Goal: Task Accomplishment & Management: Complete application form

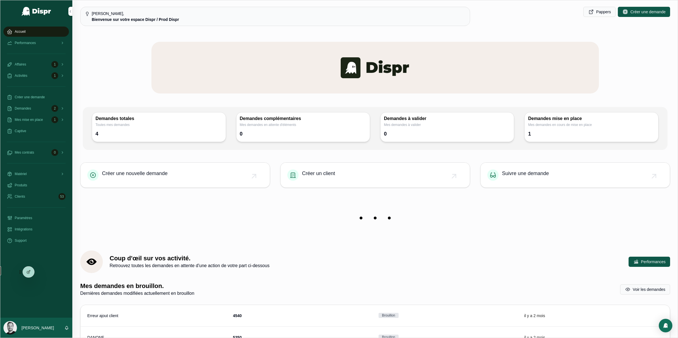
drag, startPoint x: 20, startPoint y: 247, endPoint x: 11, endPoint y: 274, distance: 28.6
click at [43, 274] on icon at bounding box center [43, 274] width 1 height 1
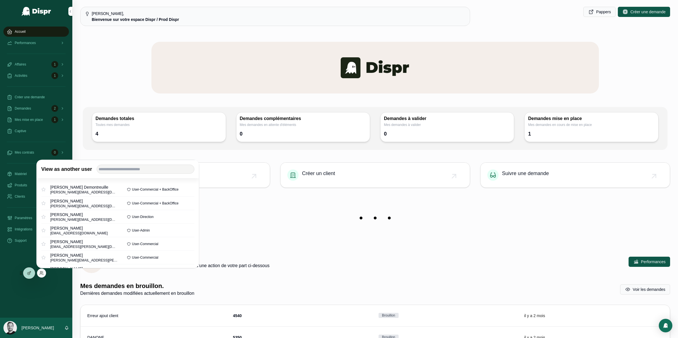
drag, startPoint x: 148, startPoint y: 173, endPoint x: 146, endPoint y: 169, distance: 4.2
click at [148, 173] on div "View as another user" at bounding box center [118, 169] width 162 height 18
click at [146, 169] on input "text" at bounding box center [146, 169] width 98 height 9
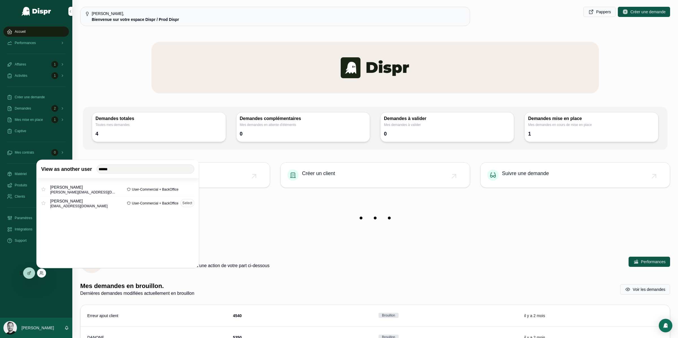
click at [70, 206] on span "sophie.oudet@citycare.fr" at bounding box center [78, 206] width 57 height 5
copy div "sophie.oudet@citycare.fr"
click at [113, 166] on input "******" at bounding box center [146, 169] width 98 height 9
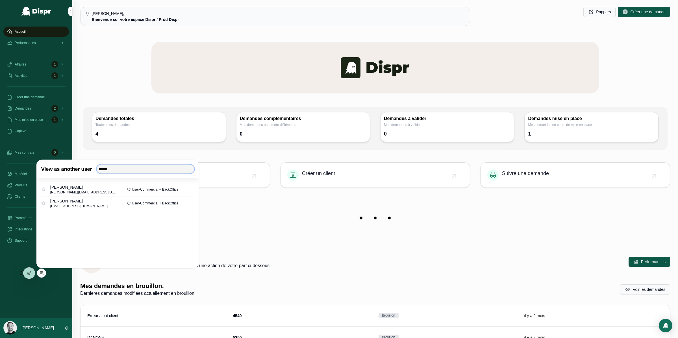
click at [113, 166] on input "******" at bounding box center [146, 169] width 98 height 9
type input "*****"
click at [184, 190] on button "Select" at bounding box center [187, 189] width 14 height 8
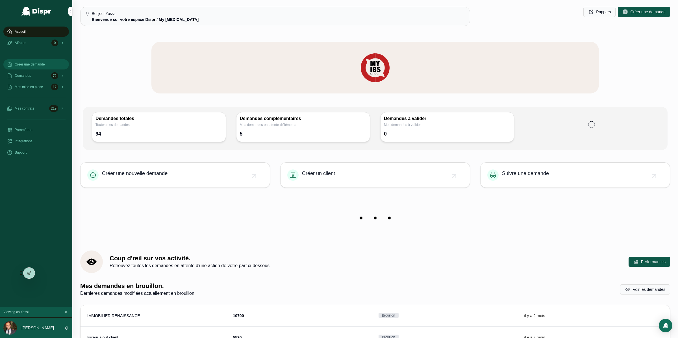
click at [25, 62] on div "Créer une demande" at bounding box center [36, 64] width 59 height 9
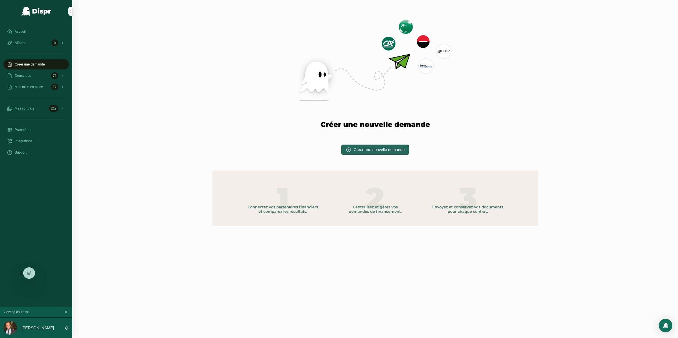
click at [356, 151] on span "Créer une nouvelle demande" at bounding box center [379, 150] width 51 height 6
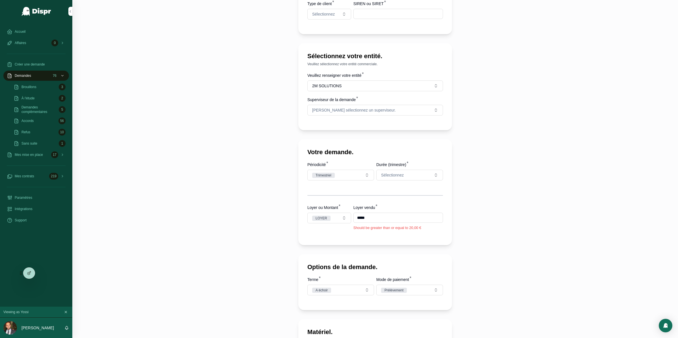
scroll to position [208, 0]
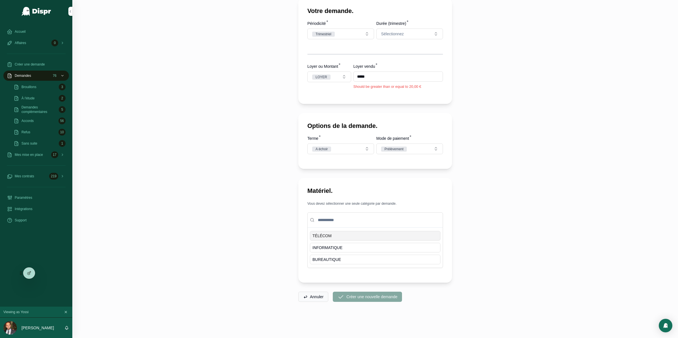
click at [330, 237] on div "TÉLÉCOM" at bounding box center [375, 236] width 130 height 10
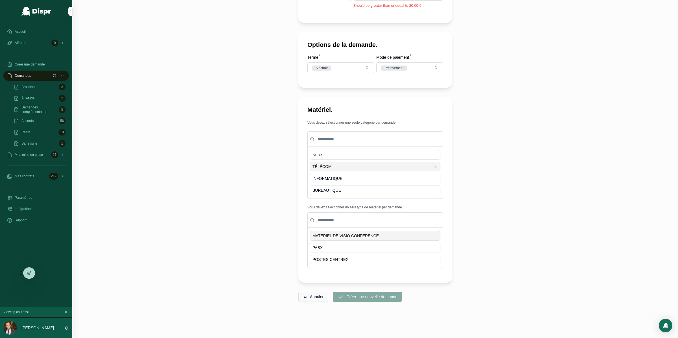
scroll to position [290, 0]
click at [317, 187] on span "BUREAUTIQUE" at bounding box center [326, 190] width 29 height 6
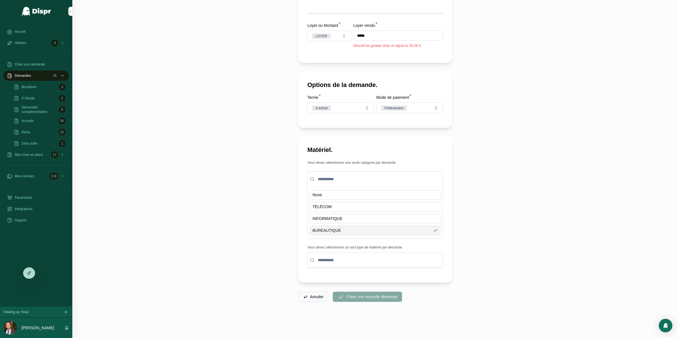
scroll to position [278, 0]
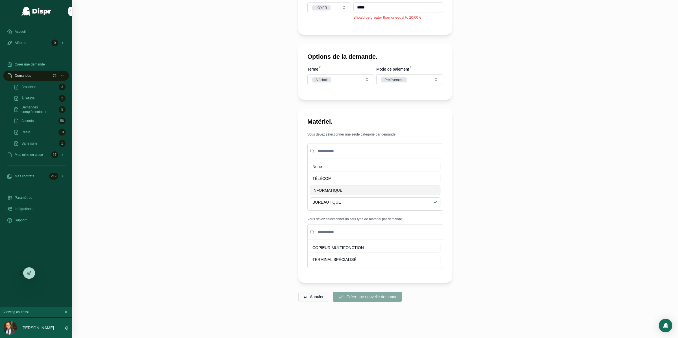
click at [324, 188] on span "INFORMATIQUE" at bounding box center [327, 190] width 30 height 6
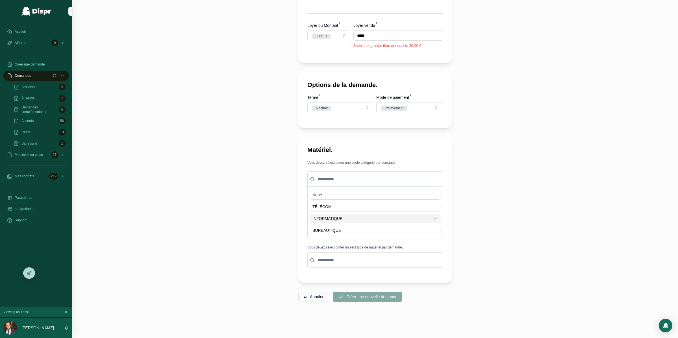
scroll to position [266, 0]
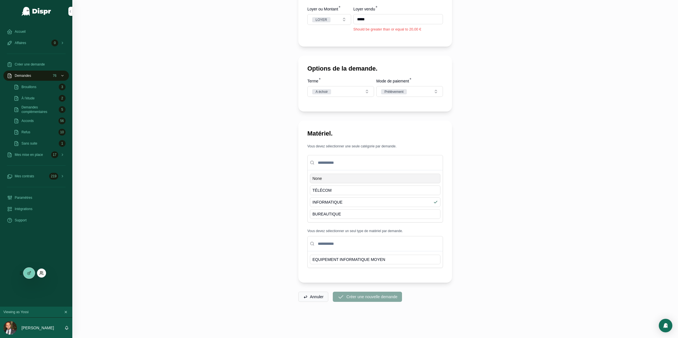
click at [42, 273] on icon at bounding box center [41, 273] width 5 height 5
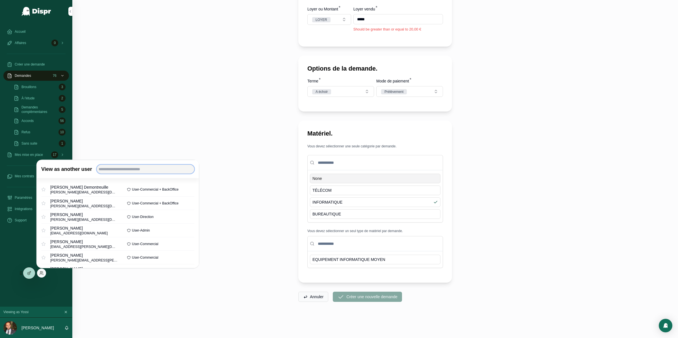
click at [150, 167] on input "text" at bounding box center [146, 169] width 98 height 9
type input "*"
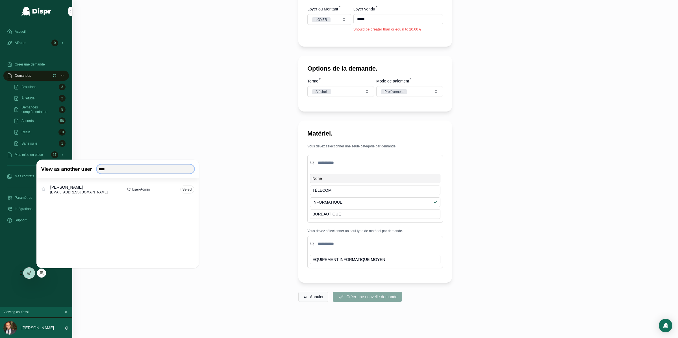
type input "****"
click at [190, 189] on button "Select" at bounding box center [187, 189] width 14 height 8
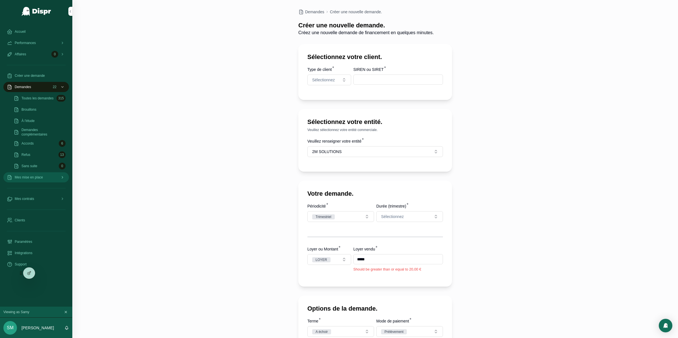
click at [30, 179] on span "Mes mise en place" at bounding box center [29, 177] width 28 height 5
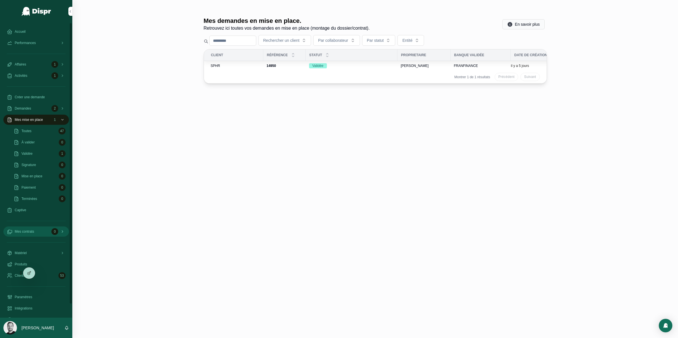
click at [38, 234] on div "Mes contrats 0" at bounding box center [36, 231] width 59 height 9
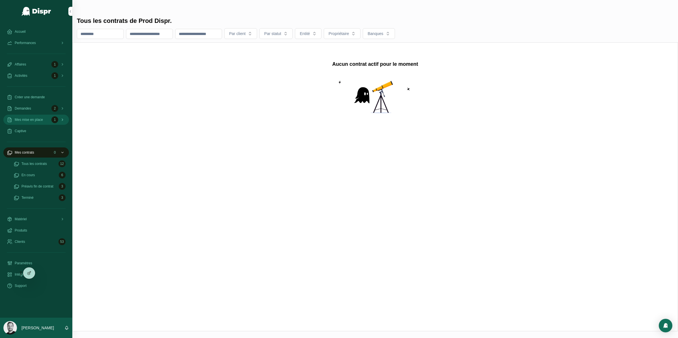
click at [38, 121] on span "Mes mise en place" at bounding box center [29, 119] width 28 height 5
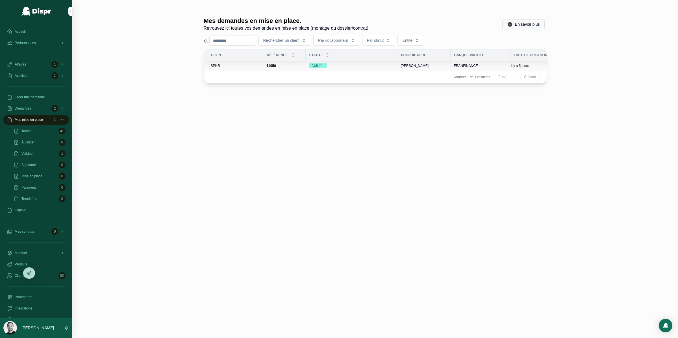
click at [214, 67] on span "SPHR" at bounding box center [215, 66] width 9 height 5
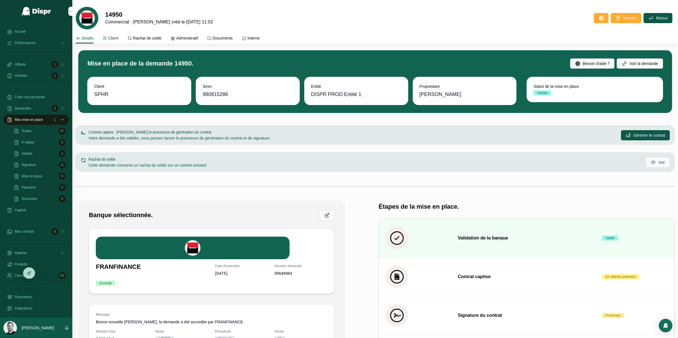
click at [110, 35] on span "Client" at bounding box center [113, 38] width 10 height 6
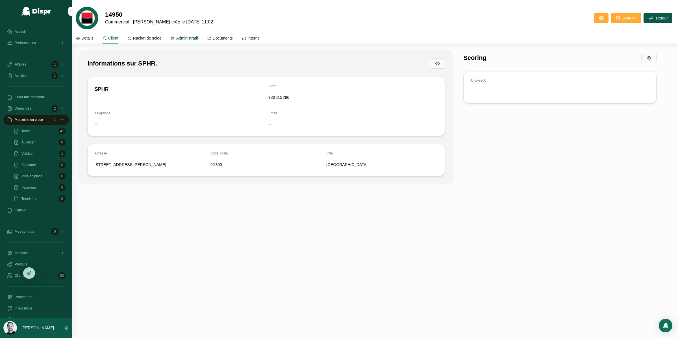
click at [186, 38] on span "Administratif" at bounding box center [187, 38] width 22 height 6
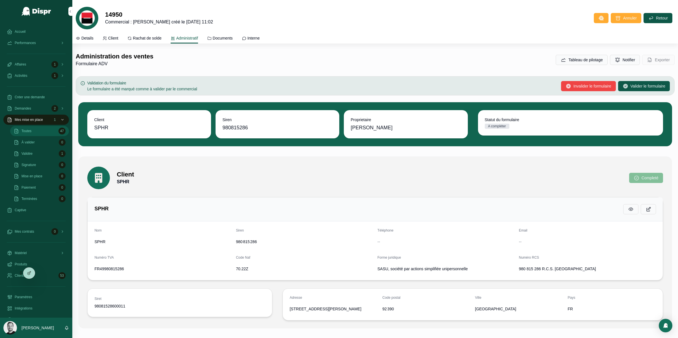
click at [31, 133] on span "Toutes" at bounding box center [26, 131] width 10 height 5
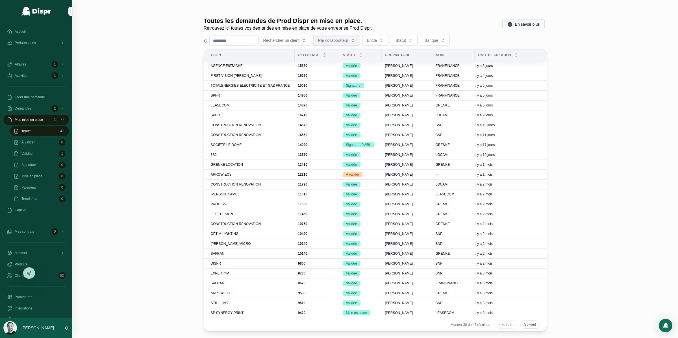
click at [348, 39] on span "Par collaborateur" at bounding box center [333, 41] width 30 height 6
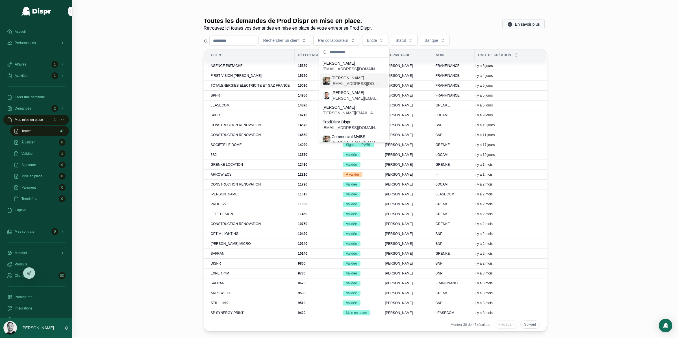
click at [342, 81] on span "admin@dispr.tech" at bounding box center [354, 84] width 47 height 6
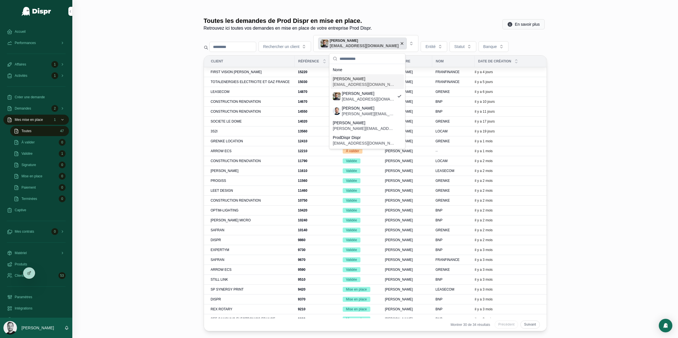
click at [157, 88] on div "Toutes les demandes de Prod Dispr en mise en place. Retrouvez ici toutes vos de…" at bounding box center [374, 169] width 605 height 338
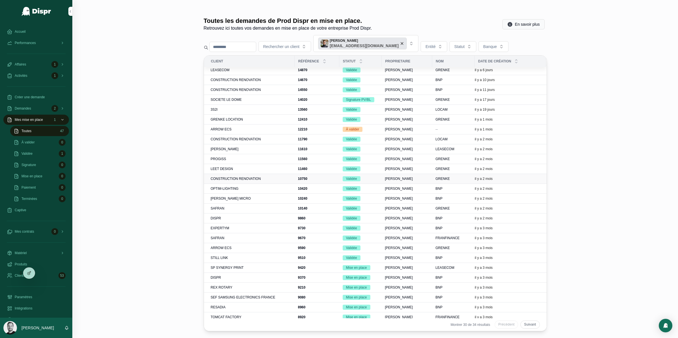
scroll to position [47, 0]
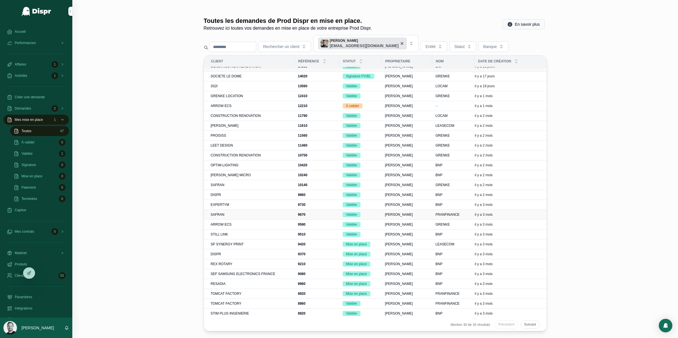
click at [214, 213] on span "SAFRAN" at bounding box center [218, 214] width 14 height 5
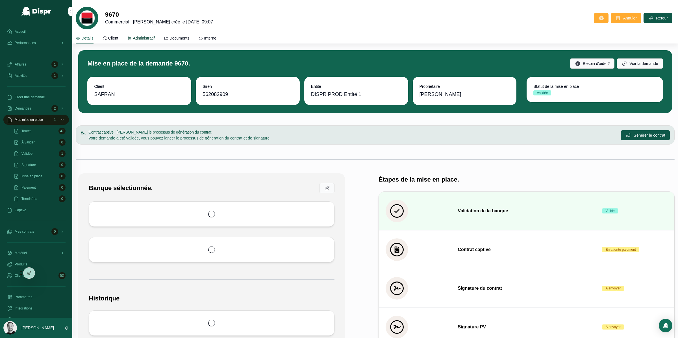
click at [143, 35] on span "Administratif" at bounding box center [144, 38] width 22 height 6
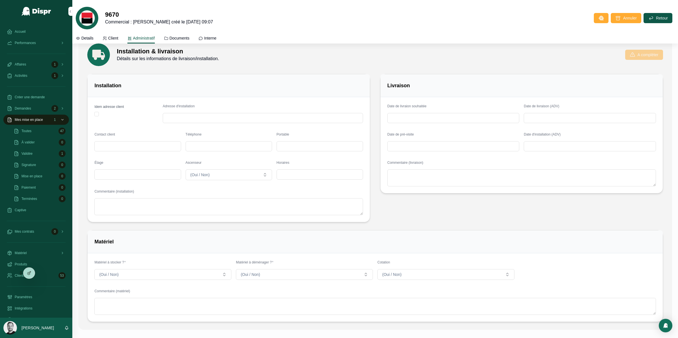
scroll to position [562, 0]
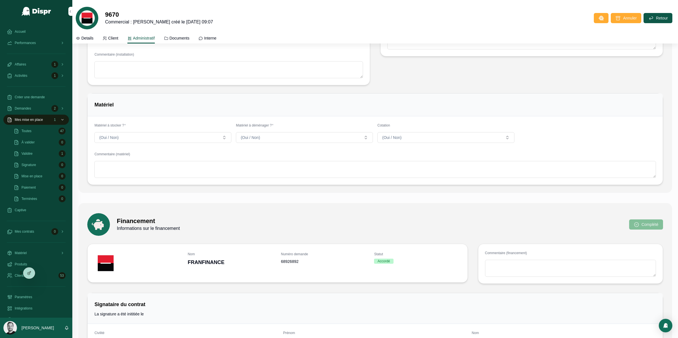
click at [518, 4] on div "9670 Commercial : Louis Martin - Demande créé le 27/06/2025 09:07 Annuler Retour" at bounding box center [375, 16] width 599 height 33
click at [611, 338] on div at bounding box center [339, 338] width 678 height 0
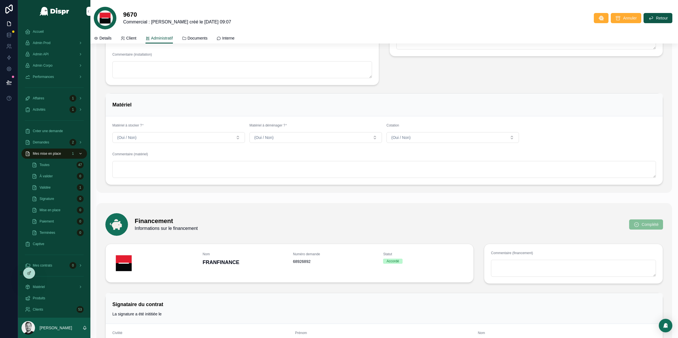
click at [668, 338] on div at bounding box center [339, 338] width 678 height 0
click at [664, 338] on div at bounding box center [339, 338] width 678 height 0
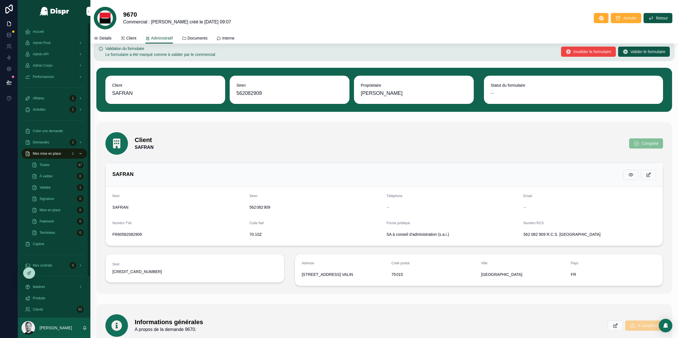
scroll to position [0, 0]
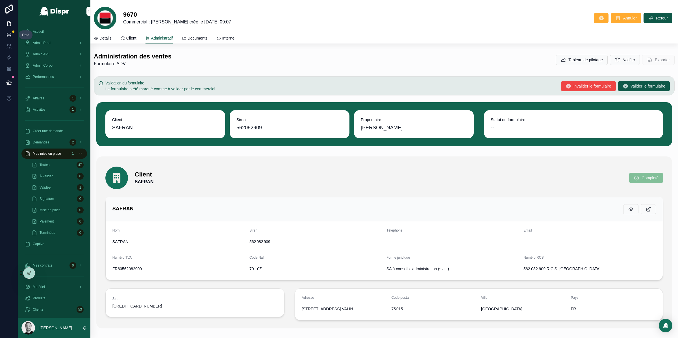
click at [7, 32] on icon at bounding box center [9, 35] width 6 height 6
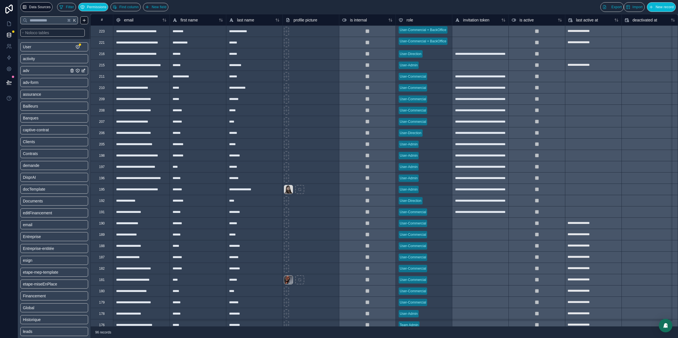
click at [39, 73] on link "adv" at bounding box center [46, 71] width 46 height 6
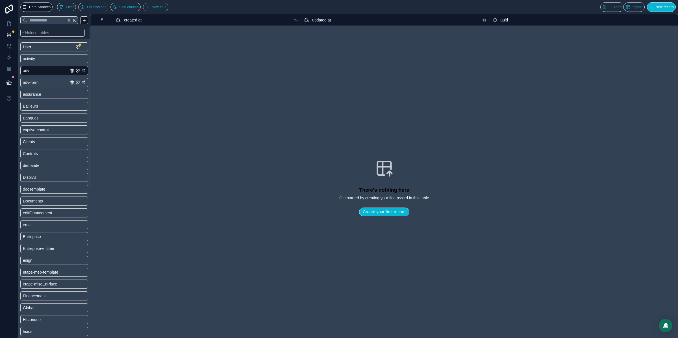
click at [42, 83] on link "adv-form" at bounding box center [46, 83] width 46 height 6
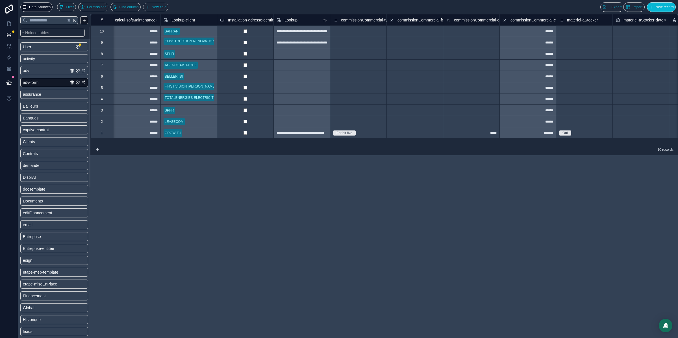
scroll to position [0, 2626]
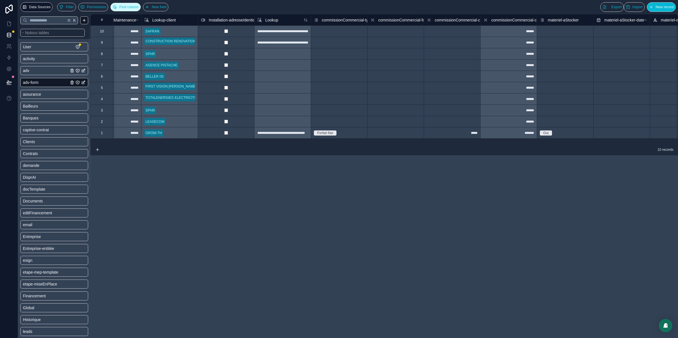
click at [136, 8] on span "Find column" at bounding box center [128, 7] width 19 height 4
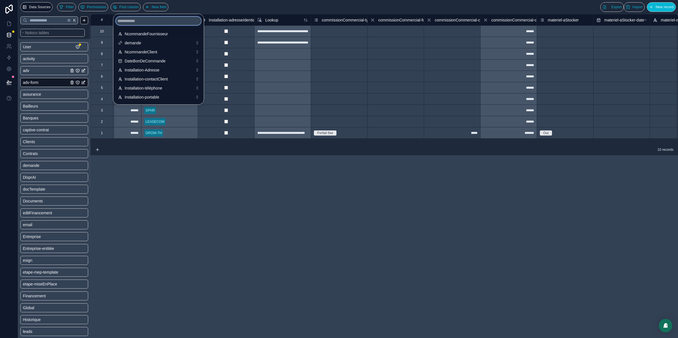
click at [158, 22] on input "scrollable content" at bounding box center [158, 20] width 86 height 9
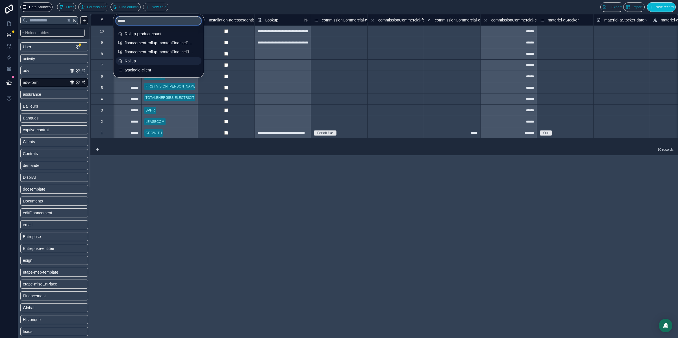
type input "*****"
click at [150, 59] on span "Rollup" at bounding box center [159, 61] width 68 height 6
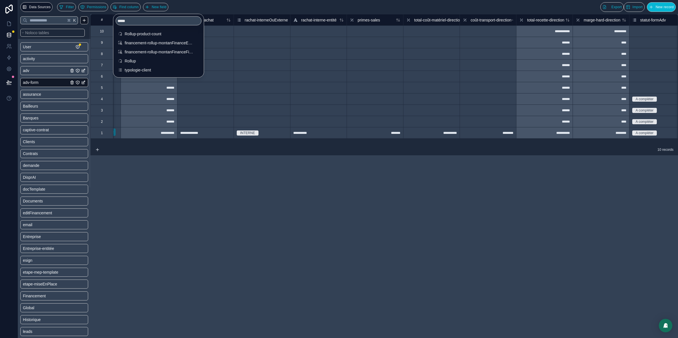
scroll to position [0, 4235]
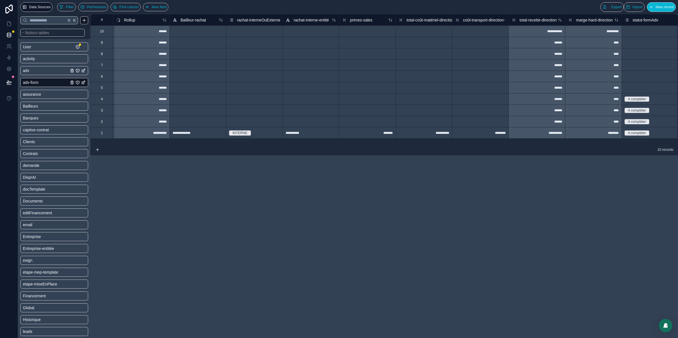
click at [307, 168] on div "**********" at bounding box center [383, 176] width 587 height 324
click at [132, 19] on span "Rollup" at bounding box center [129, 20] width 11 height 6
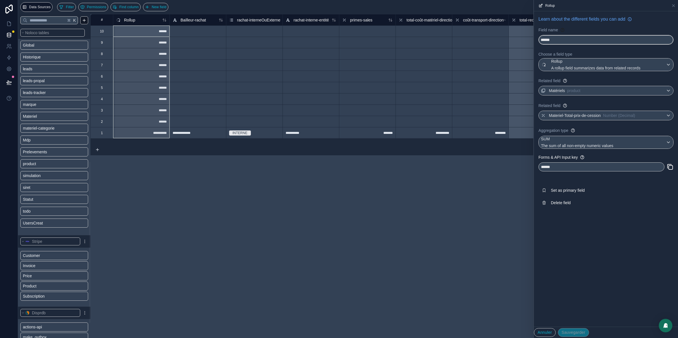
scroll to position [262, 0]
click at [39, 163] on link "product" at bounding box center [46, 165] width 46 height 6
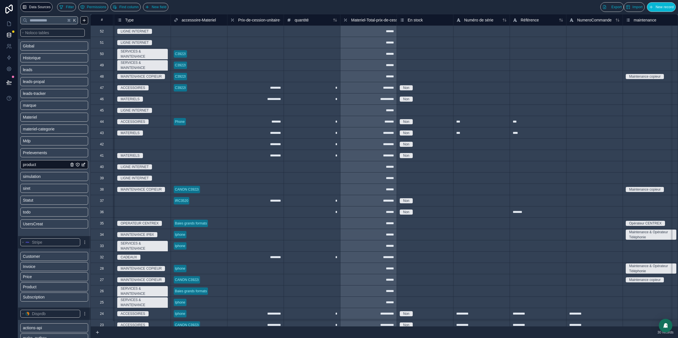
scroll to position [0, 367]
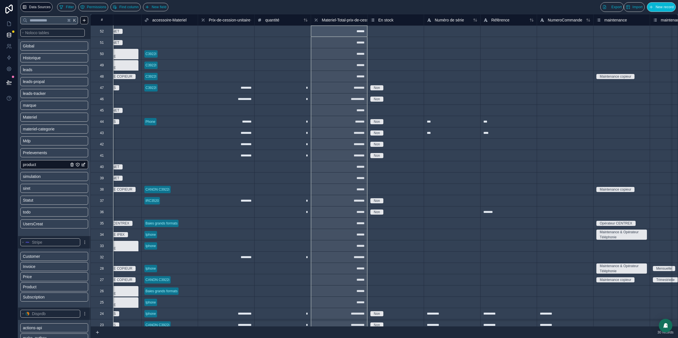
click at [343, 18] on span "Materiel-Total-prix-de-cession" at bounding box center [348, 20] width 52 height 6
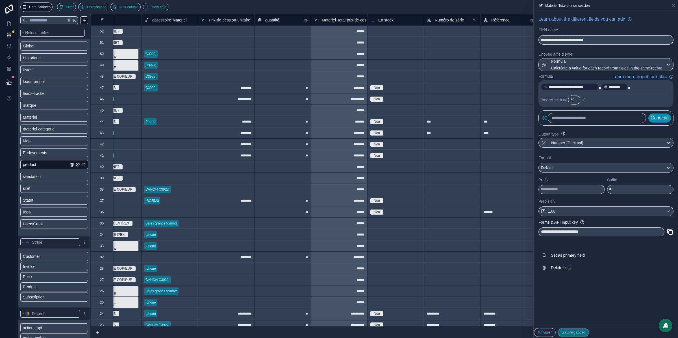
click at [387, 6] on div "Filter Permissions Find column New field Export Import New record" at bounding box center [366, 7] width 618 height 10
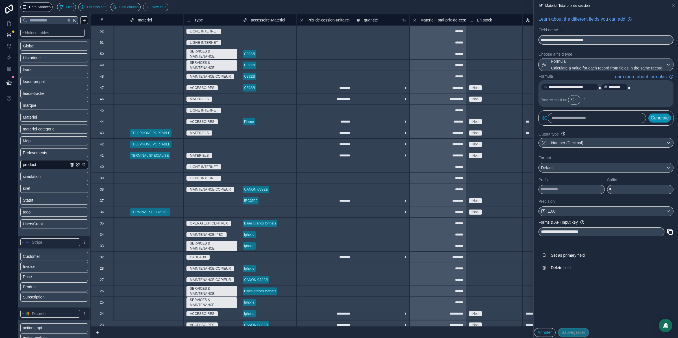
scroll to position [0, 268]
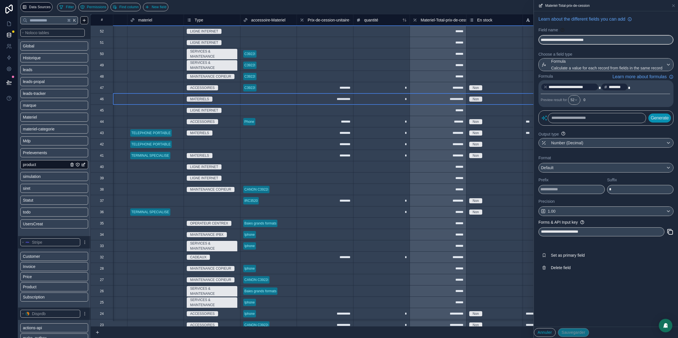
click at [101, 99] on div "46" at bounding box center [102, 99] width 4 height 5
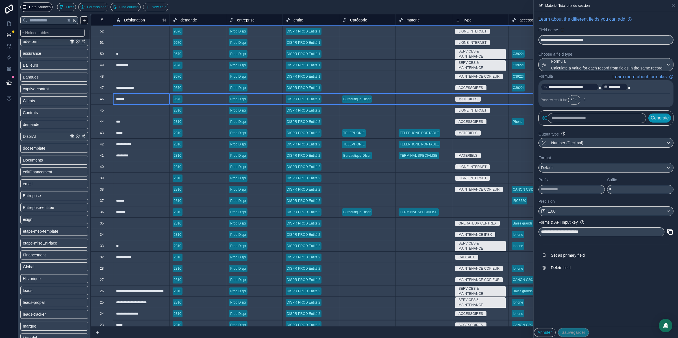
scroll to position [0, 0]
click at [42, 85] on link "adv-form" at bounding box center [46, 83] width 46 height 6
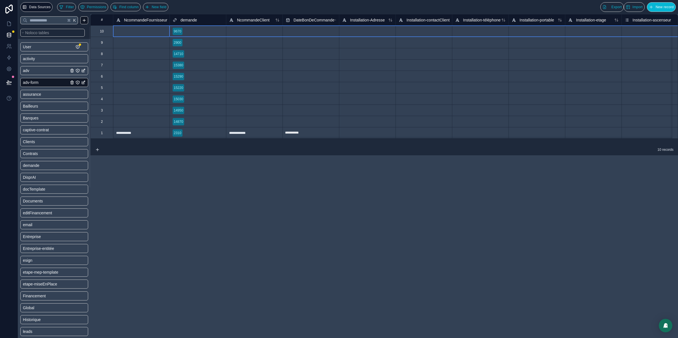
click at [102, 32] on div "10" at bounding box center [102, 31] width 4 height 5
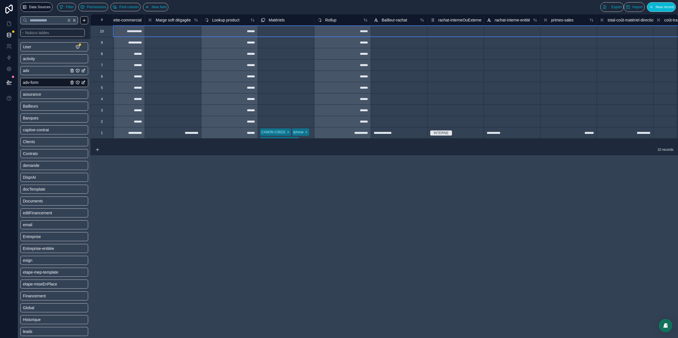
scroll to position [0, 4038]
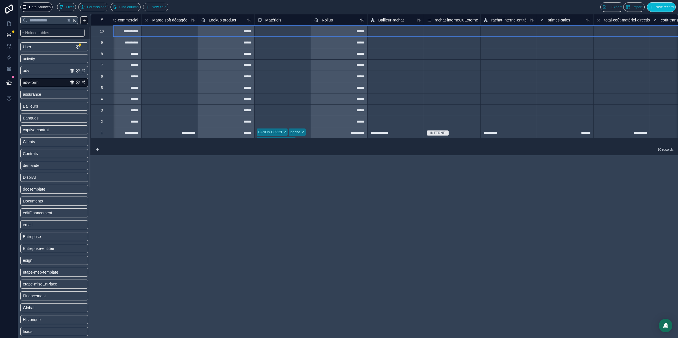
click at [327, 21] on span "Rollup" at bounding box center [327, 20] width 11 height 6
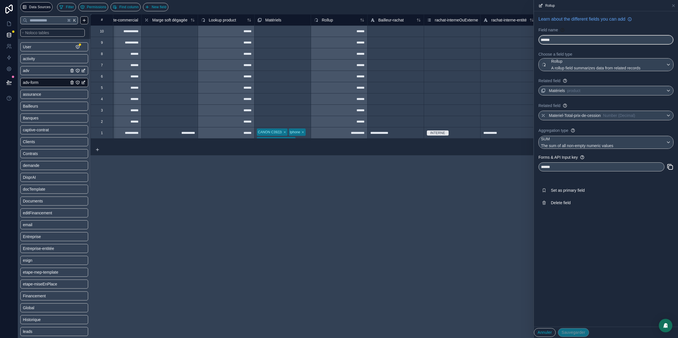
click at [323, 8] on div "Filter Permissions Find column New field Export Import New record" at bounding box center [366, 7] width 618 height 10
click at [673, 7] on icon at bounding box center [673, 5] width 5 height 5
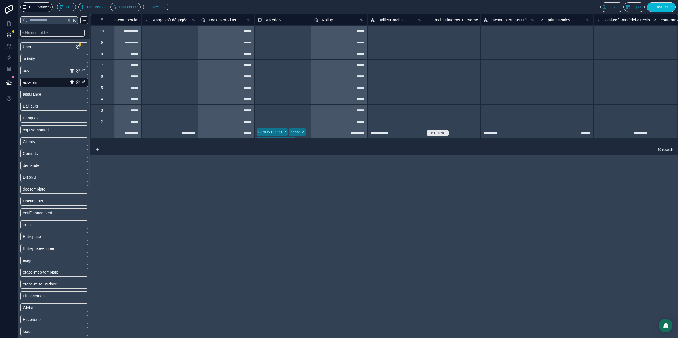
click at [325, 20] on span "Rollup" at bounding box center [327, 20] width 11 height 6
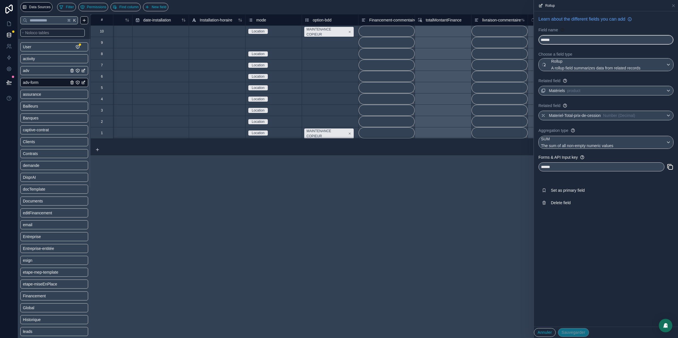
scroll to position [0, 762]
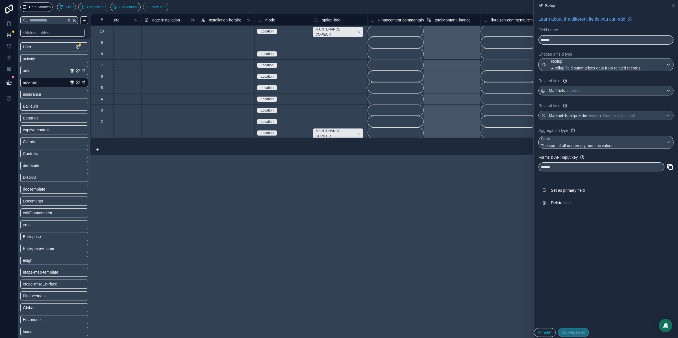
click at [673, 3] on div "Rollup" at bounding box center [605, 5] width 139 height 11
click at [673, 4] on icon at bounding box center [673, 5] width 5 height 5
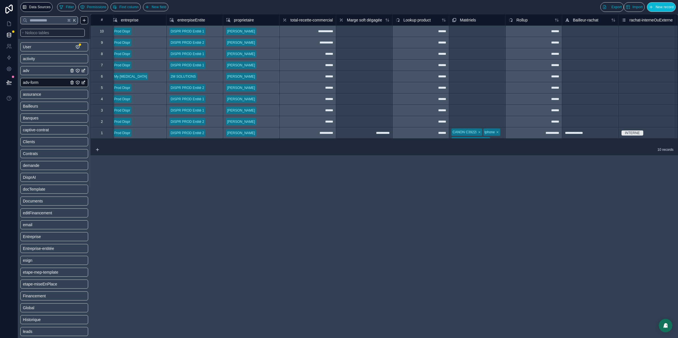
scroll to position [0, 3826]
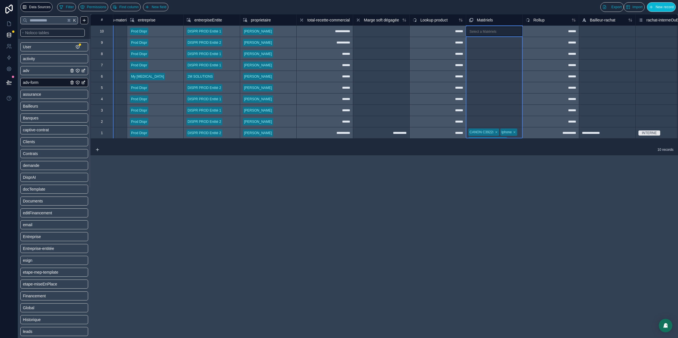
click at [488, 19] on span "Matériels" at bounding box center [485, 20] width 16 height 6
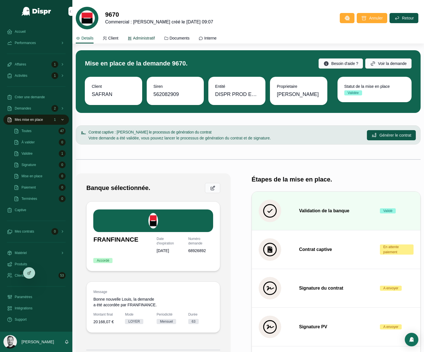
click at [139, 40] on span "Administratif" at bounding box center [144, 38] width 22 height 6
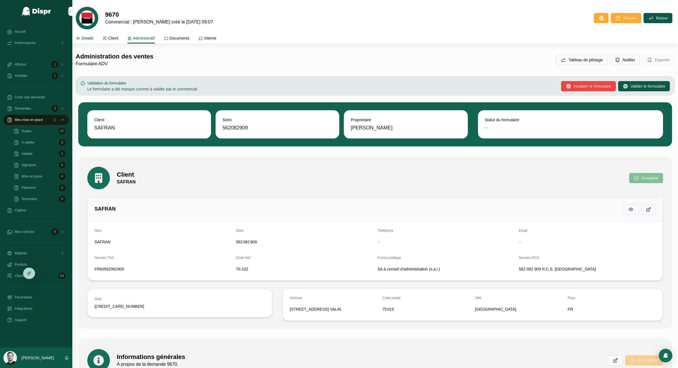
click at [89, 37] on span "Details" at bounding box center [87, 38] width 12 height 6
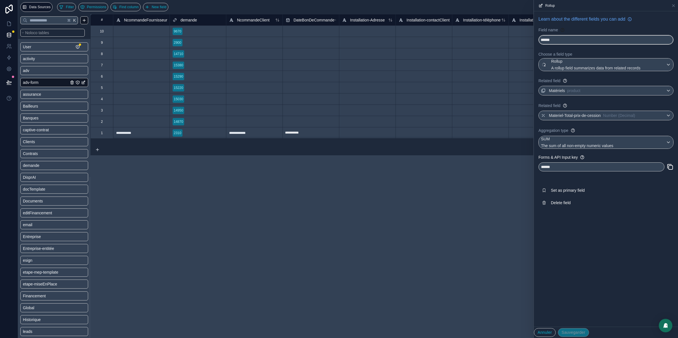
scroll to position [291, 0]
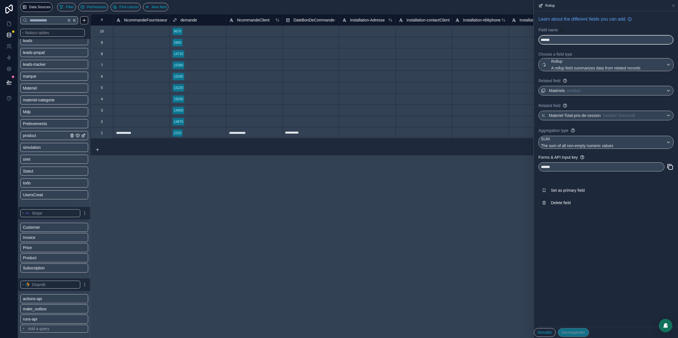
click at [30, 137] on span "product" at bounding box center [29, 136] width 13 height 6
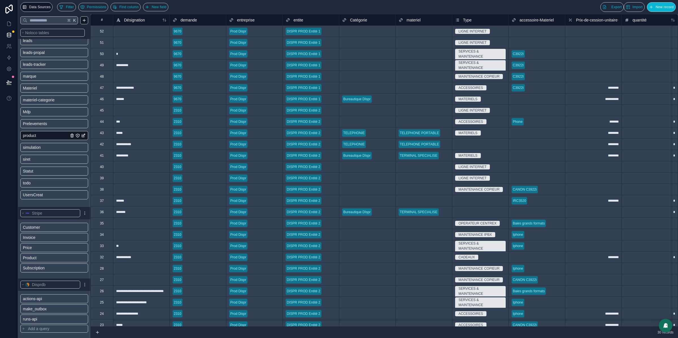
click at [101, 100] on div "46" at bounding box center [102, 99] width 4 height 5
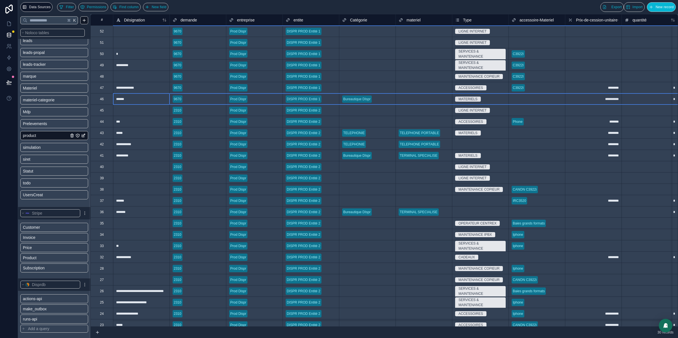
click at [415, 99] on div "Select a materiel" at bounding box center [410, 99] width 25 height 5
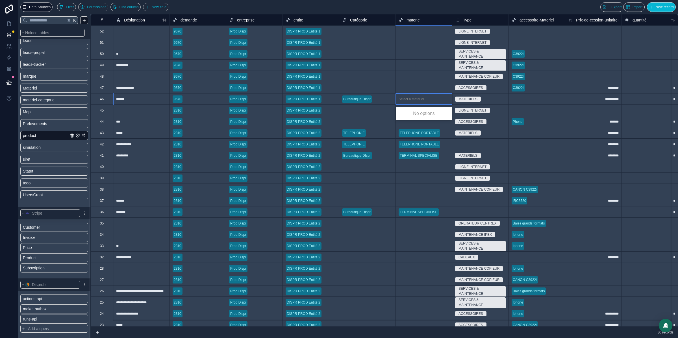
click at [415, 99] on div "Select a materiel" at bounding box center [410, 99] width 25 height 5
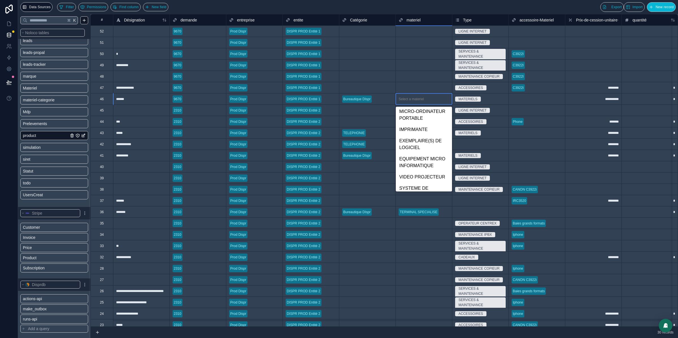
scroll to position [451, 0]
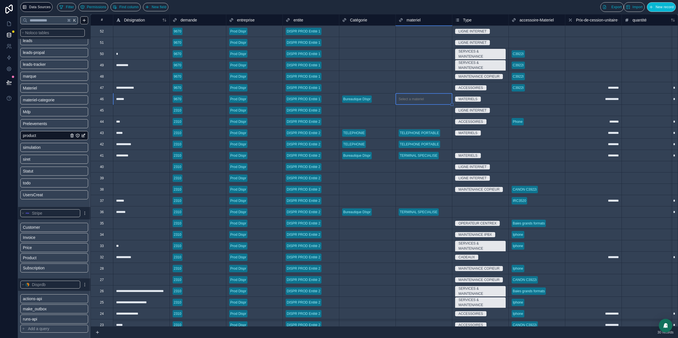
click at [393, 10] on div "Filter Permissions Find column New field Export Import New record" at bounding box center [366, 7] width 618 height 10
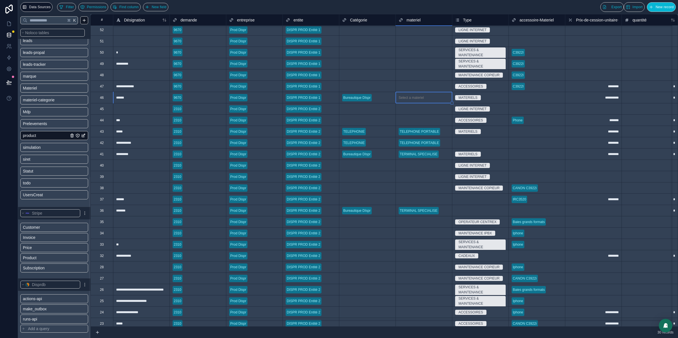
scroll to position [0, 0]
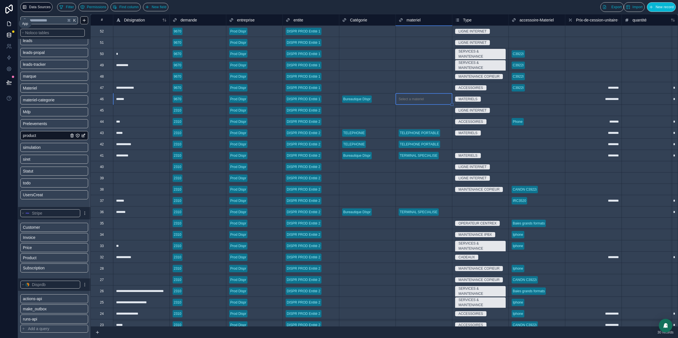
click at [6, 25] on icon at bounding box center [9, 24] width 6 height 6
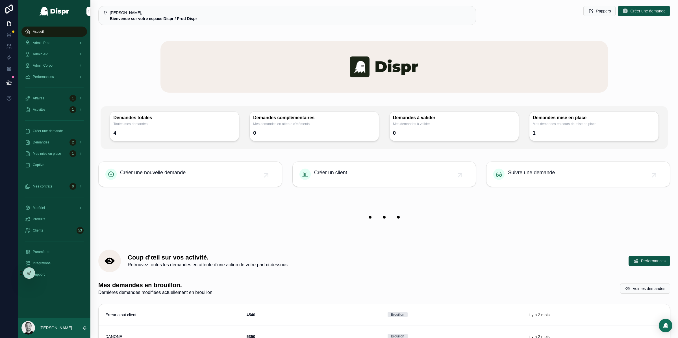
scroll to position [1, 0]
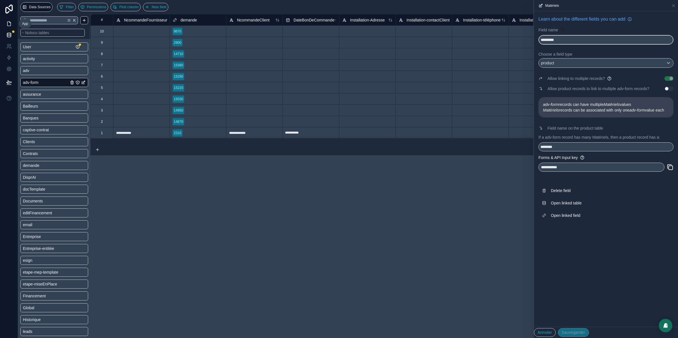
click at [3, 22] on link at bounding box center [9, 23] width 18 height 11
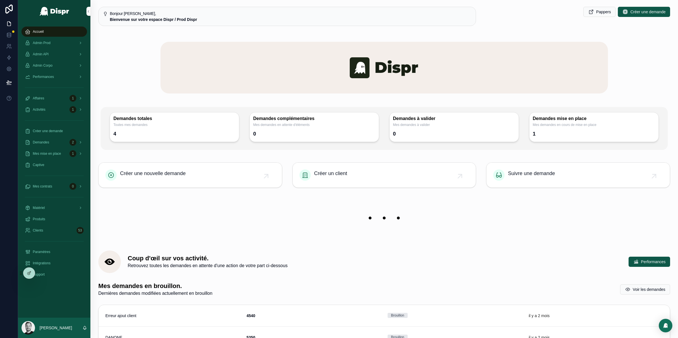
scroll to position [1, 0]
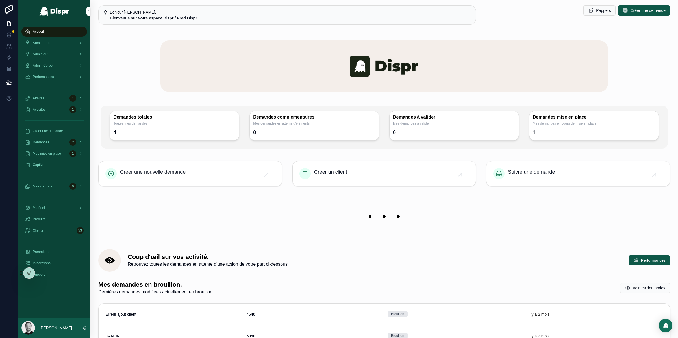
click at [135, 99] on div "scrollable content" at bounding box center [384, 66] width 578 height 70
click at [54, 156] on span "Mes mise en place" at bounding box center [47, 153] width 28 height 5
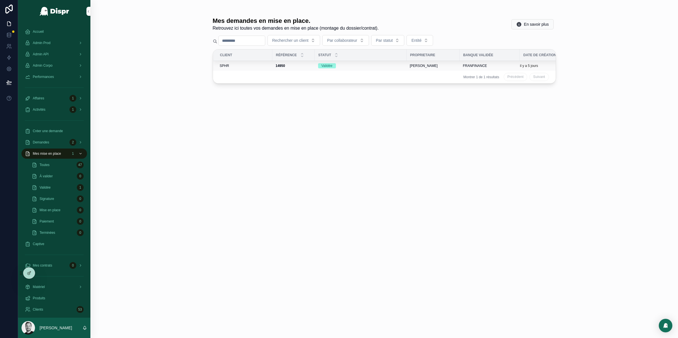
click at [225, 68] on td "SPHR" at bounding box center [242, 66] width 59 height 10
click at [224, 65] on span "SPHR" at bounding box center [224, 66] width 9 height 5
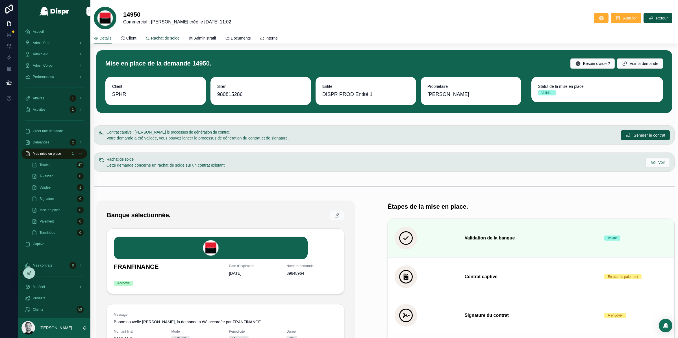
click at [160, 36] on span "Rachat de solde" at bounding box center [165, 38] width 29 height 6
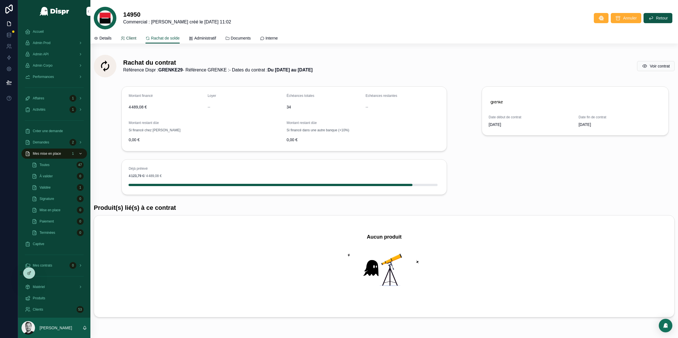
click at [130, 39] on span "Client" at bounding box center [131, 38] width 10 height 6
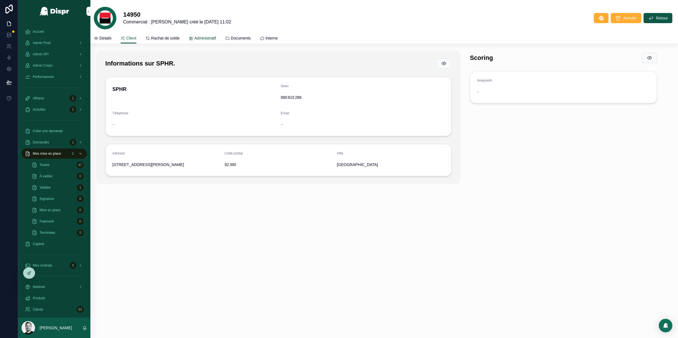
click at [212, 34] on link "Administratif" at bounding box center [202, 38] width 27 height 11
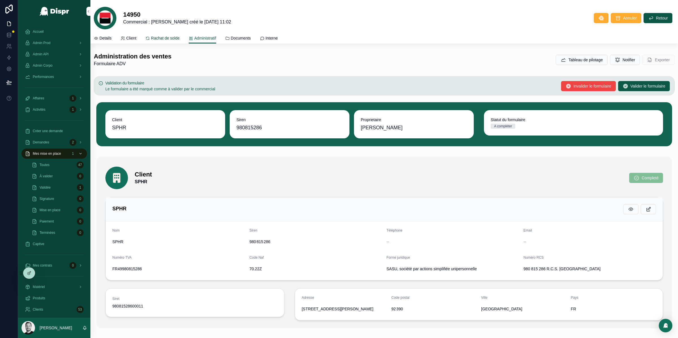
drag, startPoint x: 149, startPoint y: 33, endPoint x: 157, endPoint y: 39, distance: 10.1
click at [149, 33] on link "Rachat de solde" at bounding box center [162, 38] width 34 height 11
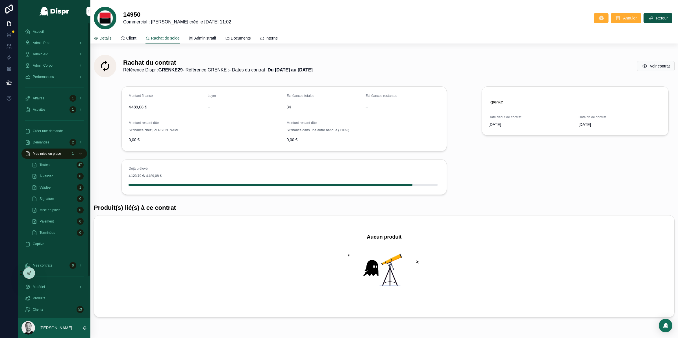
click at [101, 38] on span "Details" at bounding box center [105, 38] width 12 height 6
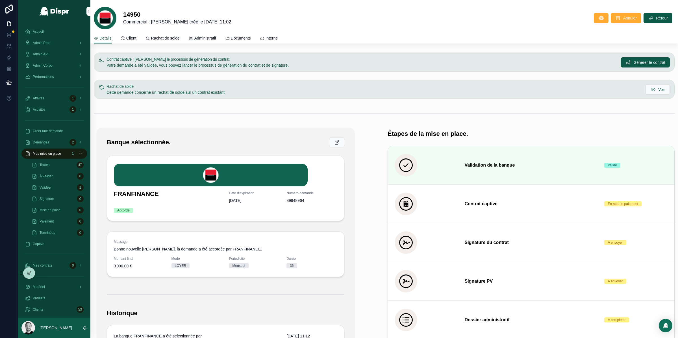
scroll to position [53, 0]
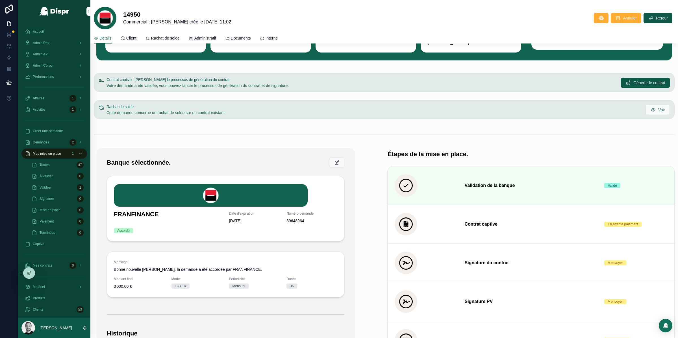
click at [196, 109] on div "Rachat de solde Cette demande concerne un rachat de solde sur un contrat exista…" at bounding box center [373, 110] width 534 height 11
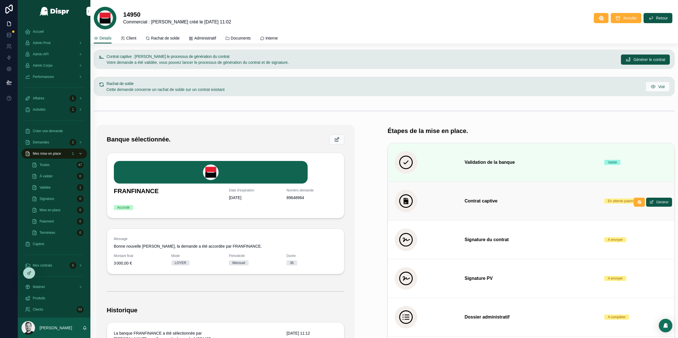
scroll to position [0, 0]
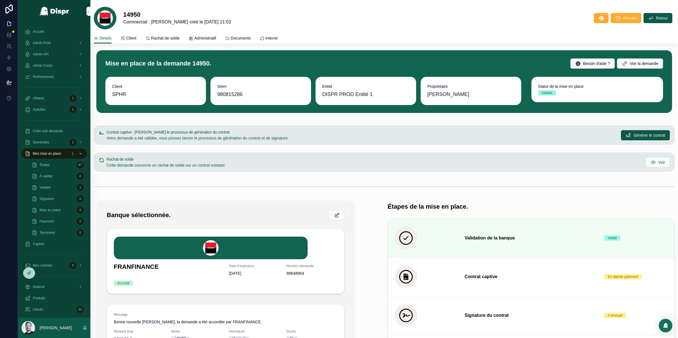
click at [174, 166] on span "Cette demande concerne un rachat de solde sur un contrat existant" at bounding box center [165, 165] width 118 height 5
click at [285, 174] on div "Contrat captive : [PERSON_NAME] le processus de génération du contrat Votre dem…" at bounding box center [383, 159] width 587 height 73
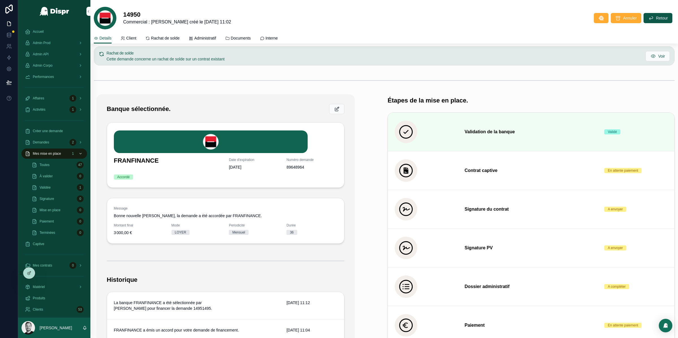
scroll to position [108, 0]
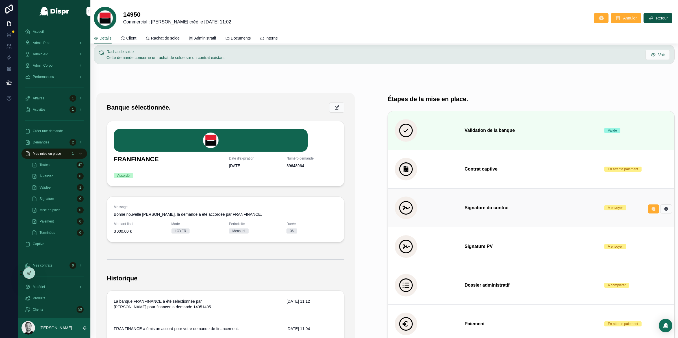
click at [570, 210] on h3 "Signature du contrat" at bounding box center [530, 207] width 133 height 7
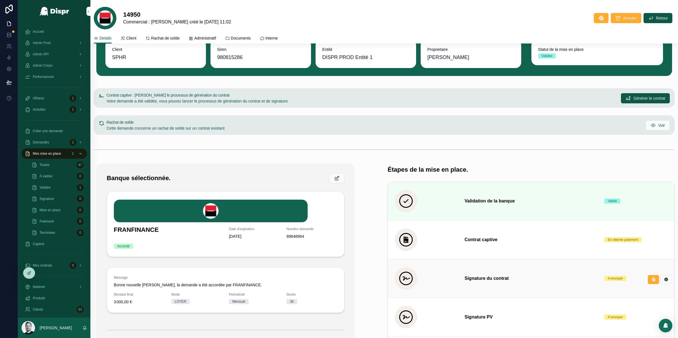
scroll to position [0, 0]
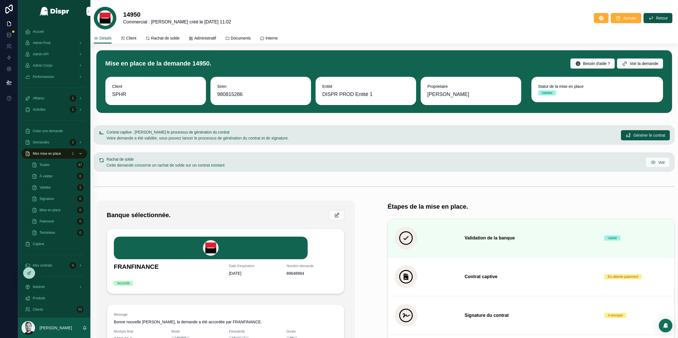
click at [210, 56] on div "Mise en place de la demande 14950. Besoin d'aide ? Voir la demande" at bounding box center [384, 63] width 564 height 15
click at [212, 40] on span "Administratif" at bounding box center [205, 38] width 22 height 6
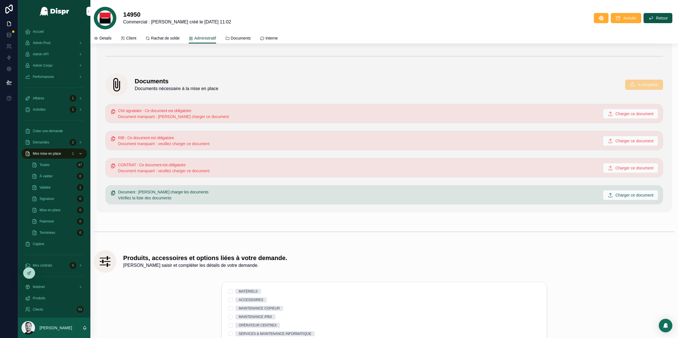
scroll to position [1171, 0]
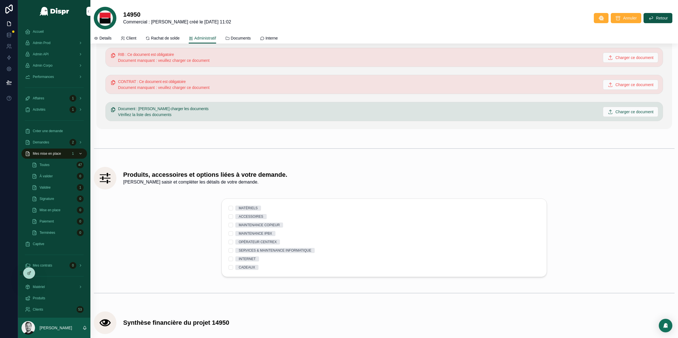
click at [287, 183] on span "[PERSON_NAME] saisir et compléter les détails de votre demande." at bounding box center [205, 182] width 164 height 7
click at [228, 210] on button "MATÉRIELS" at bounding box center [230, 208] width 5 height 5
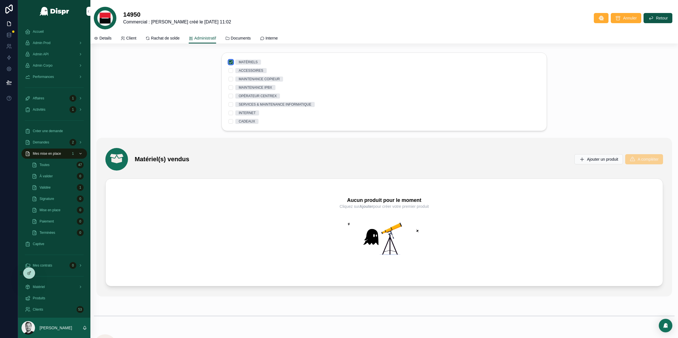
scroll to position [1329, 0]
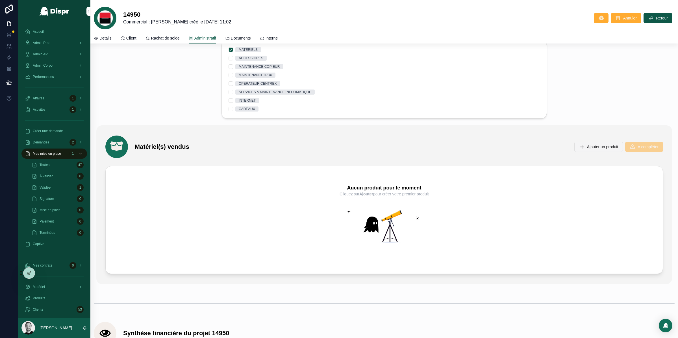
click at [592, 144] on button "Ajouter un produit" at bounding box center [598, 147] width 49 height 10
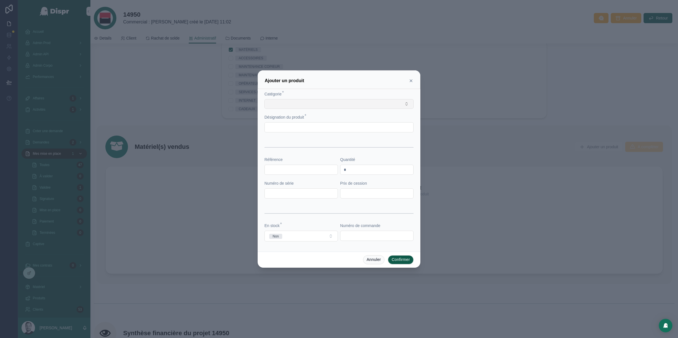
click at [311, 106] on button "Select Button" at bounding box center [338, 104] width 149 height 10
click at [319, 146] on div "Bureautique DIspr" at bounding box center [339, 144] width 146 height 9
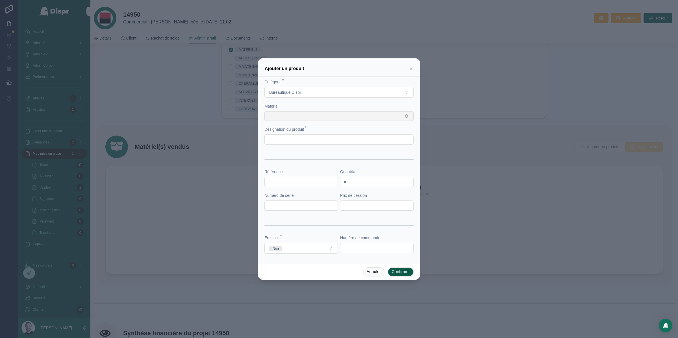
click at [307, 115] on button "Select Button" at bounding box center [338, 116] width 149 height 10
click at [317, 137] on div "TERMINAL SPECIALISE" at bounding box center [339, 138] width 146 height 9
click at [304, 133] on label "Désignation du produit *" at bounding box center [284, 130] width 40 height 6
click at [307, 141] on input "text" at bounding box center [339, 140] width 149 height 8
type input "**********"
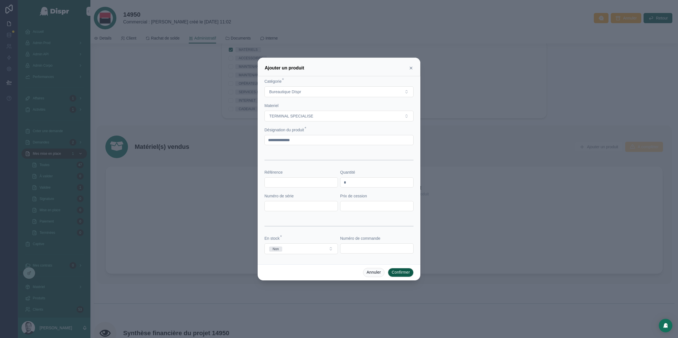
click at [368, 208] on input "text" at bounding box center [376, 206] width 73 height 8
type input "*******"
click at [340, 229] on div at bounding box center [338, 226] width 149 height 14
click at [405, 271] on button "Confirmer" at bounding box center [401, 272] width 26 height 9
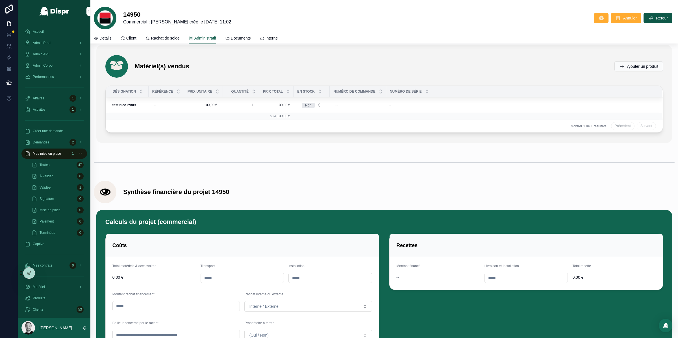
scroll to position [1507, 0]
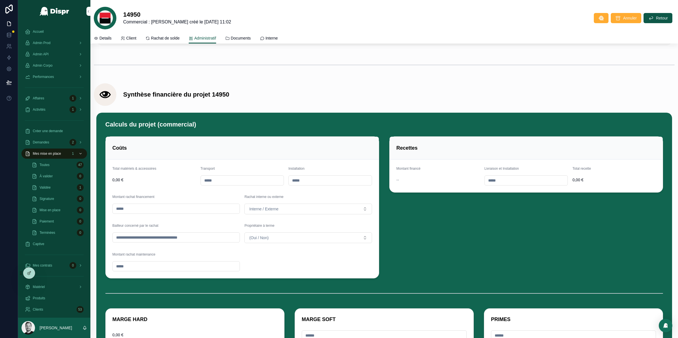
click at [239, 171] on div "Transport" at bounding box center [242, 169] width 84 height 7
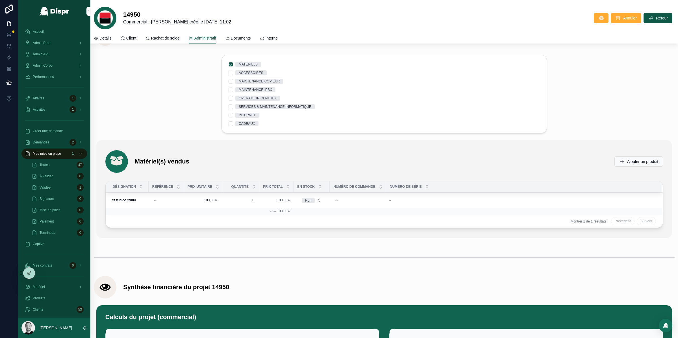
scroll to position [1306, 0]
